Goal: Check status: Check status

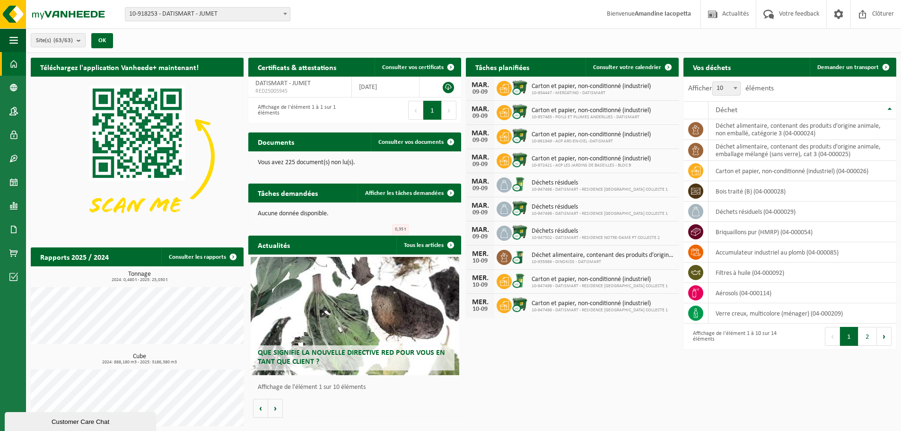
click at [198, 16] on span "10-918253 - DATISMART - JUMET" at bounding box center [207, 14] width 165 height 13
type input "high"
select select "156297"
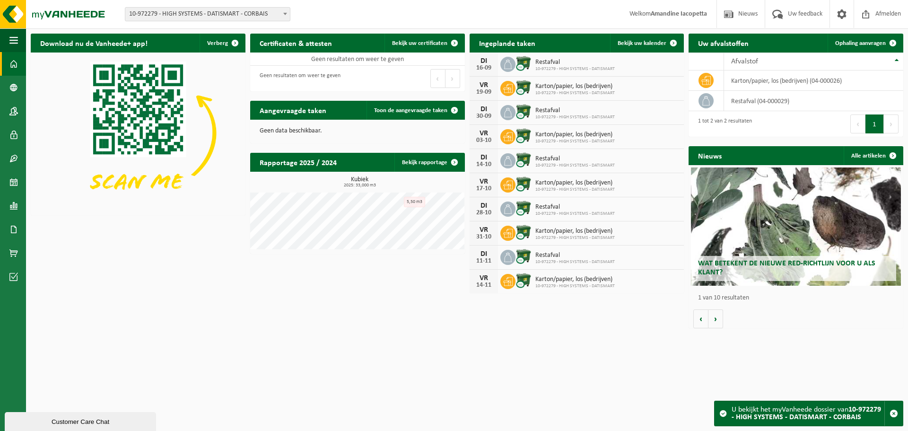
click at [555, 64] on span "Restafval" at bounding box center [574, 63] width 79 height 8
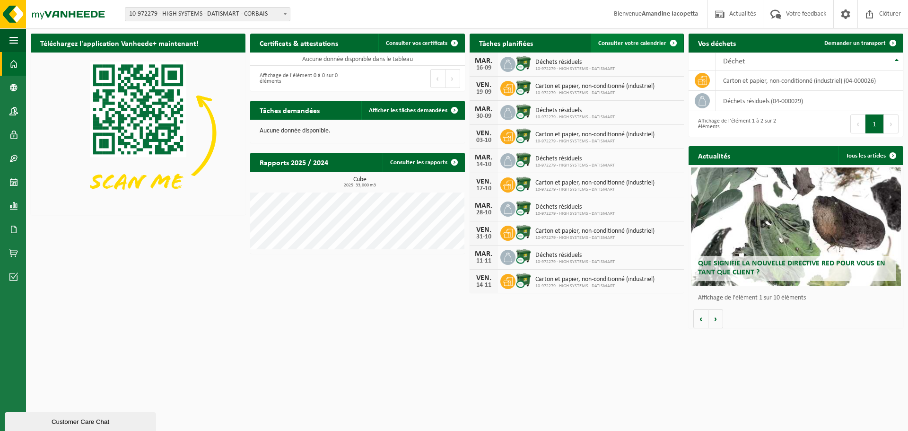
click at [633, 43] on span "Consulter votre calendrier" at bounding box center [632, 43] width 68 height 6
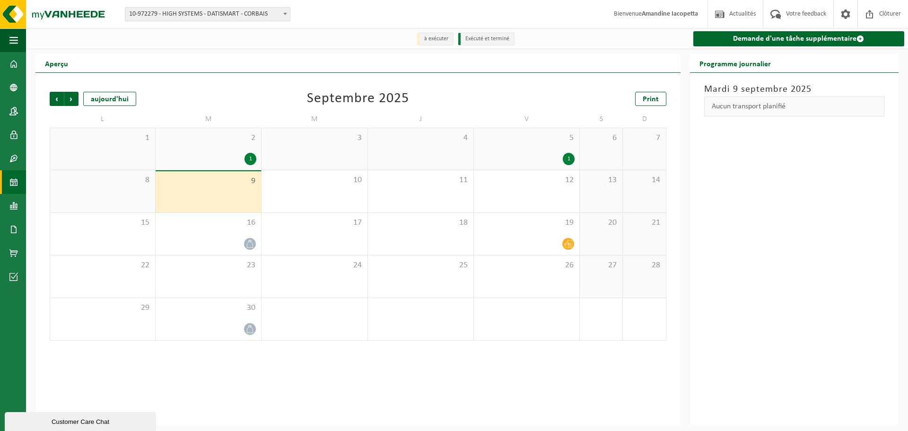
click at [559, 156] on div "1" at bounding box center [527, 159] width 96 height 12
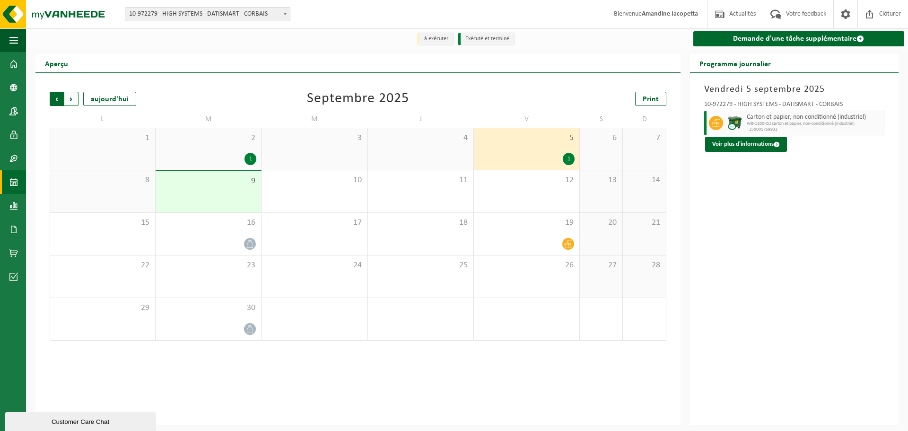
click at [73, 100] on span "Suivant" at bounding box center [71, 99] width 14 height 14
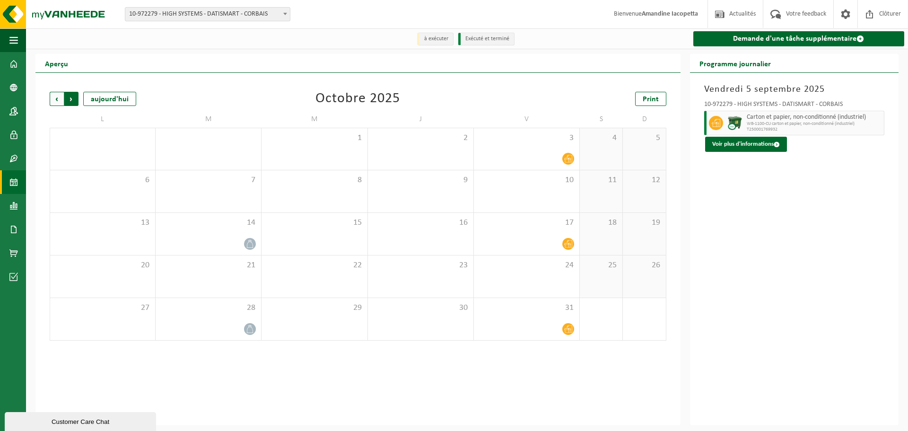
click at [55, 100] on span "Précédent" at bounding box center [57, 99] width 14 height 14
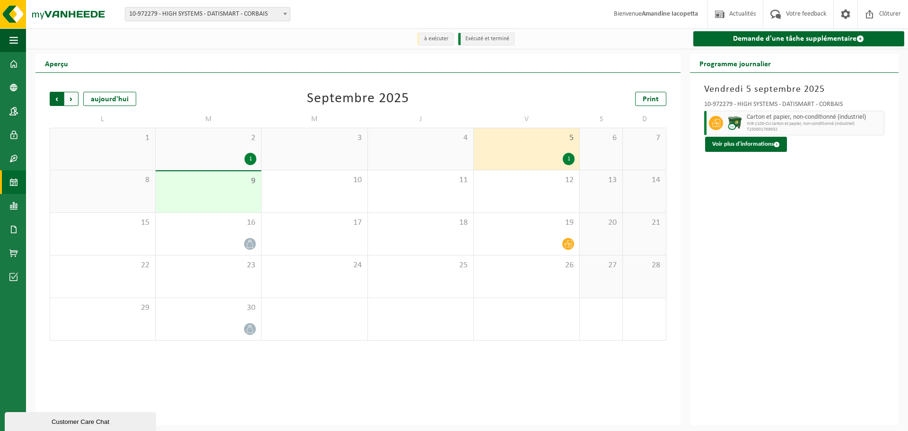
click at [71, 101] on span "Suivant" at bounding box center [71, 99] width 14 height 14
